Goal: Transaction & Acquisition: Book appointment/travel/reservation

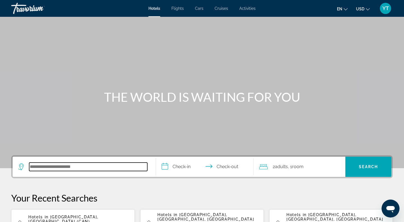
click at [58, 163] on input "Search hotel destination" at bounding box center [88, 167] width 118 height 8
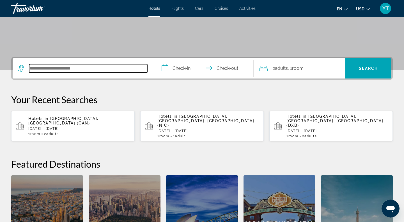
scroll to position [137, 0]
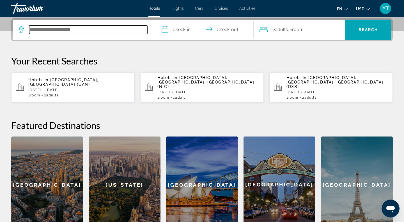
type input "*"
type input "***"
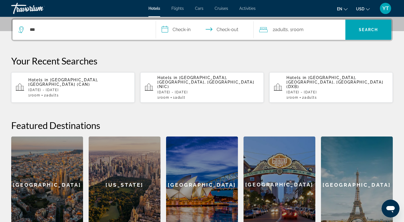
click at [48, 93] on span "2 Adult Adults" at bounding box center [51, 95] width 15 height 4
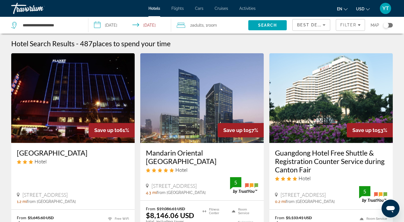
click at [308, 26] on span "Best Deals" at bounding box center [311, 25] width 29 height 4
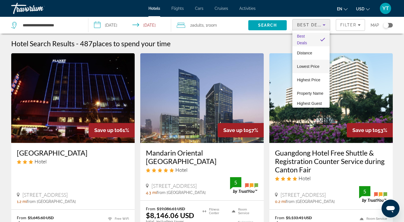
click at [303, 68] on span "Lowest Price" at bounding box center [308, 66] width 22 height 4
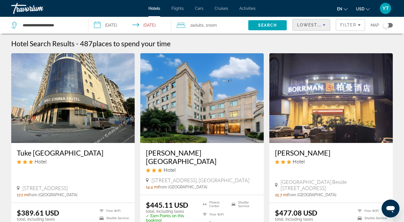
click at [391, 25] on div "Toggle map" at bounding box center [388, 25] width 10 height 4
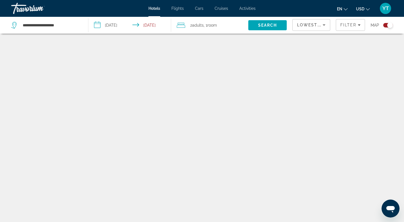
scroll to position [34, 0]
